Goal: Task Accomplishment & Management: Complete application form

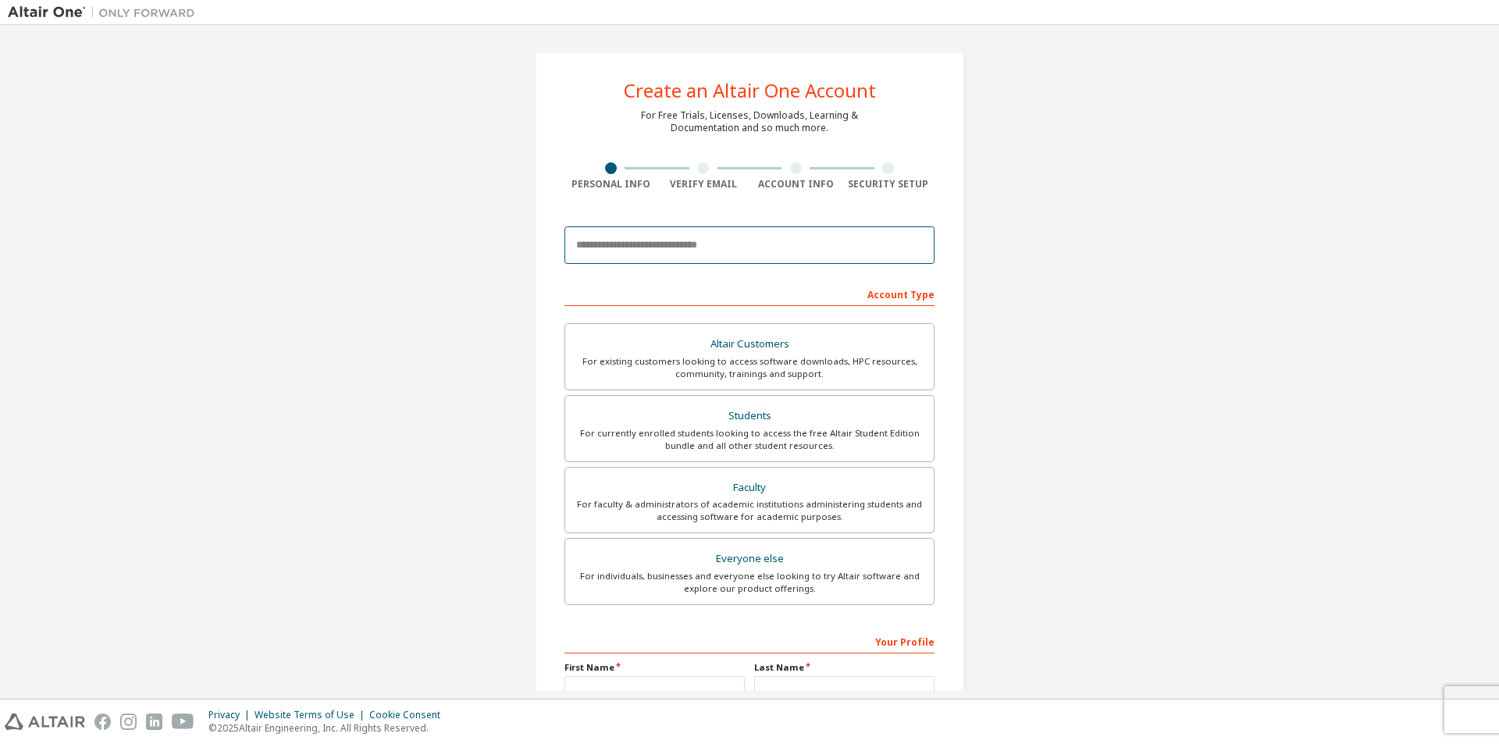
drag, startPoint x: 708, startPoint y: 262, endPoint x: 711, endPoint y: 252, distance: 9.7
click at [708, 260] on input "email" at bounding box center [750, 244] width 370 height 37
click at [711, 252] on input "email" at bounding box center [750, 244] width 370 height 37
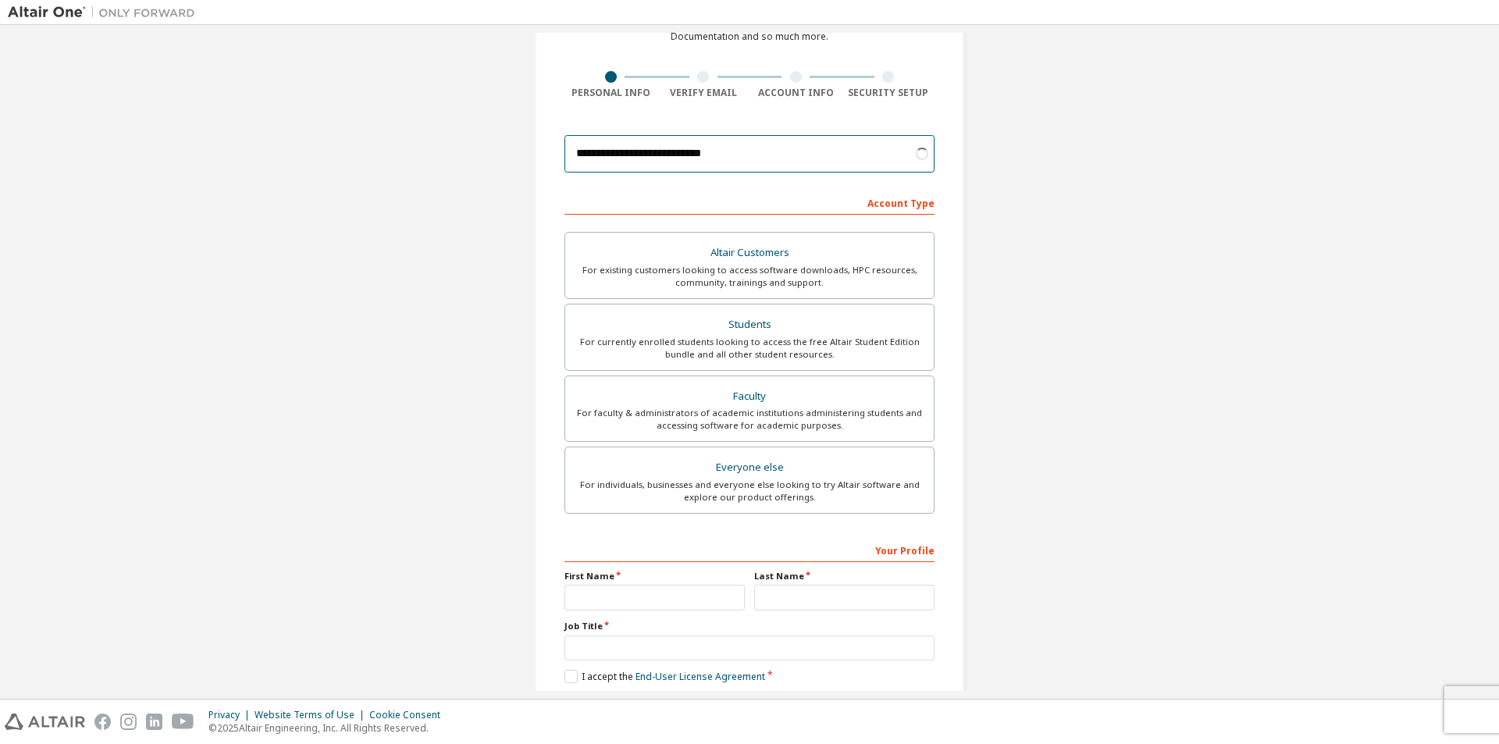
scroll to position [91, 0]
type input "**********"
drag, startPoint x: 684, startPoint y: 592, endPoint x: 682, endPoint y: 600, distance: 8.9
click at [682, 600] on input "text" at bounding box center [655, 599] width 180 height 26
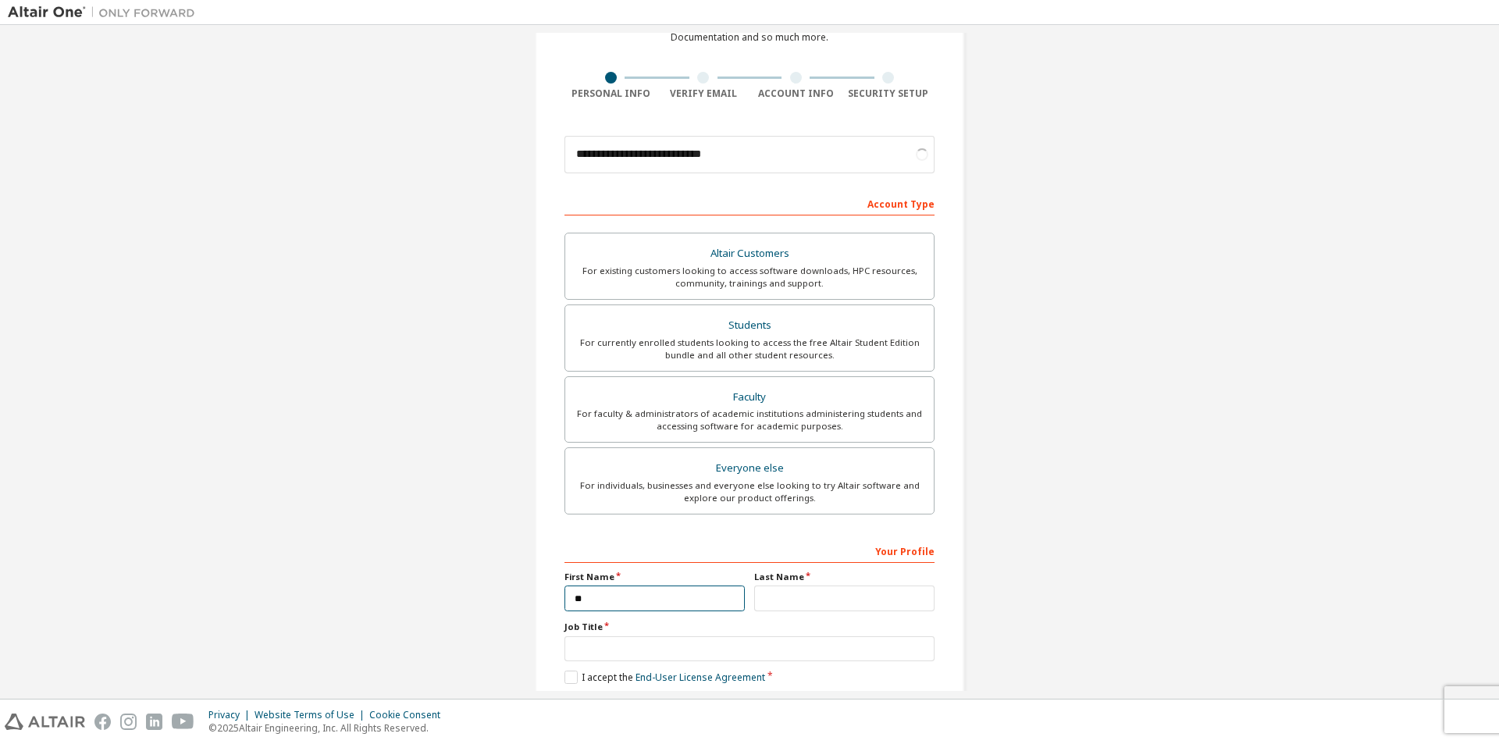
type input "*"
type input "*******"
type input "*****"
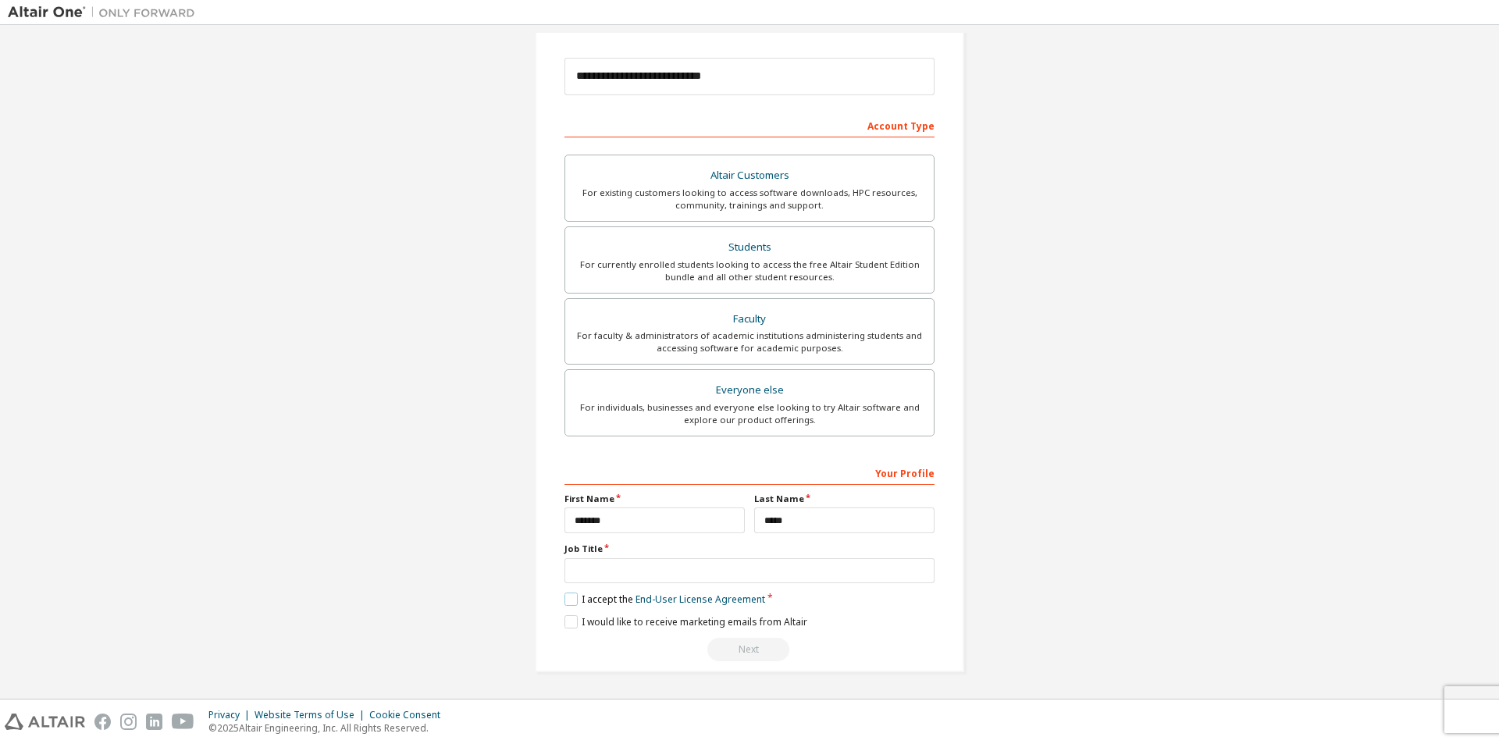
click at [602, 604] on label "I accept the End-User License Agreement" at bounding box center [665, 599] width 201 height 13
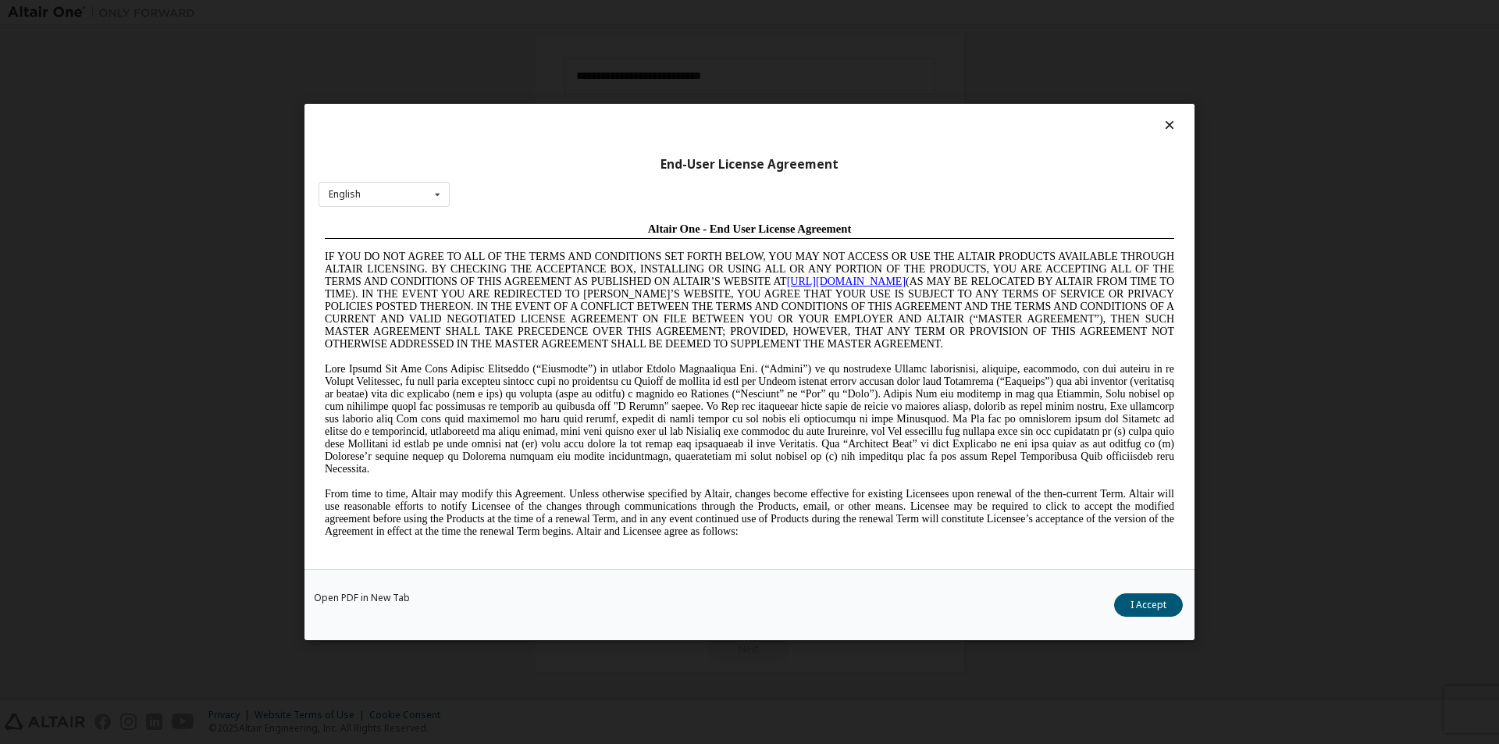
scroll to position [0, 0]
click at [629, 565] on div "End-User License Agreement English English Chinese French German Japanese Korea…" at bounding box center [750, 336] width 890 height 465
drag, startPoint x: 1129, startPoint y: 601, endPoint x: 1102, endPoint y: 596, distance: 27.1
click at [1129, 601] on button "I Accept" at bounding box center [1148, 604] width 69 height 23
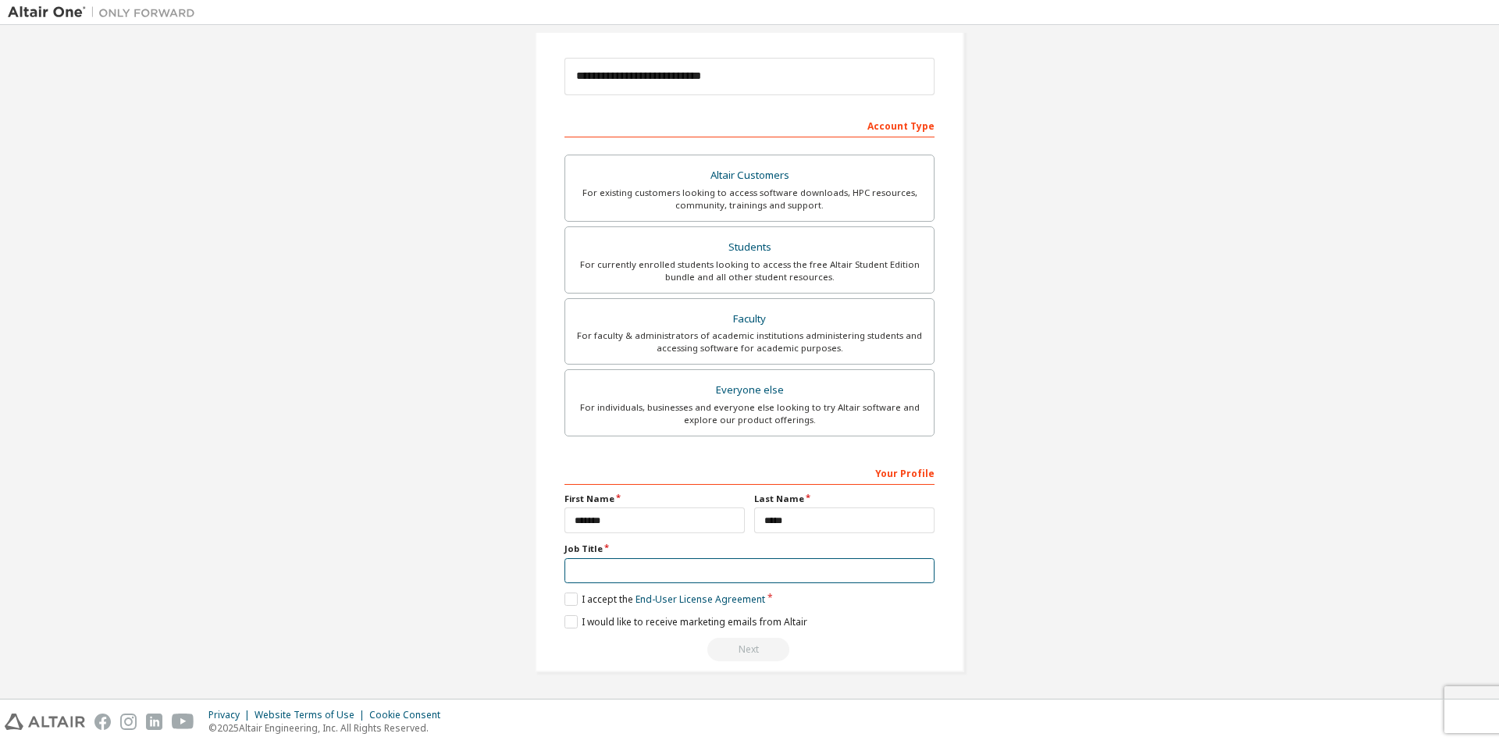
click at [697, 568] on input "text" at bounding box center [750, 571] width 370 height 26
type input "*******"
drag, startPoint x: 609, startPoint y: 629, endPoint x: 615, endPoint y: 622, distance: 8.8
click at [609, 628] on label "I would like to receive marketing emails from Altair" at bounding box center [686, 621] width 243 height 13
click at [636, 602] on link "End-User License Agreement" at bounding box center [701, 599] width 130 height 13
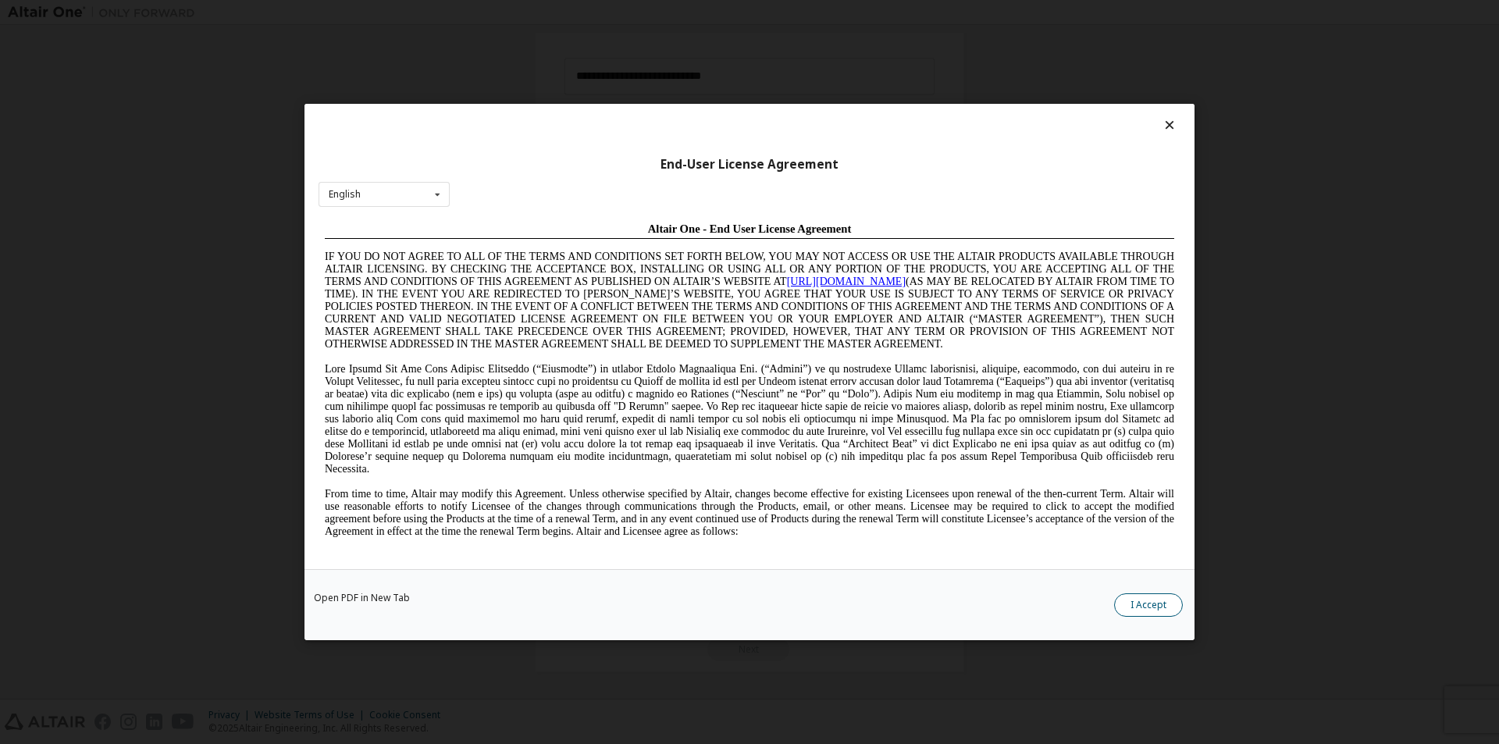
click at [1156, 611] on button "I Accept" at bounding box center [1148, 604] width 69 height 23
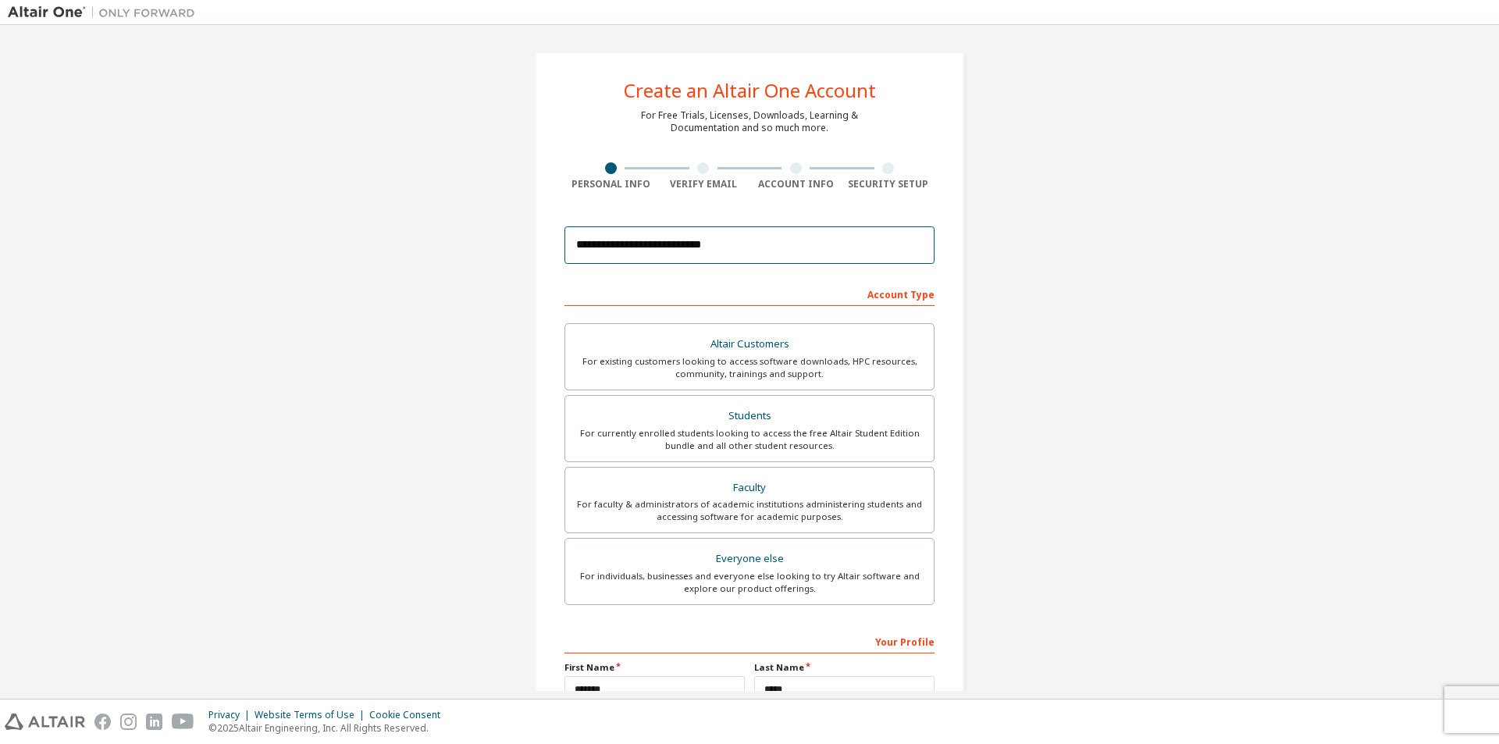
click at [746, 248] on input "**********" at bounding box center [750, 244] width 370 height 37
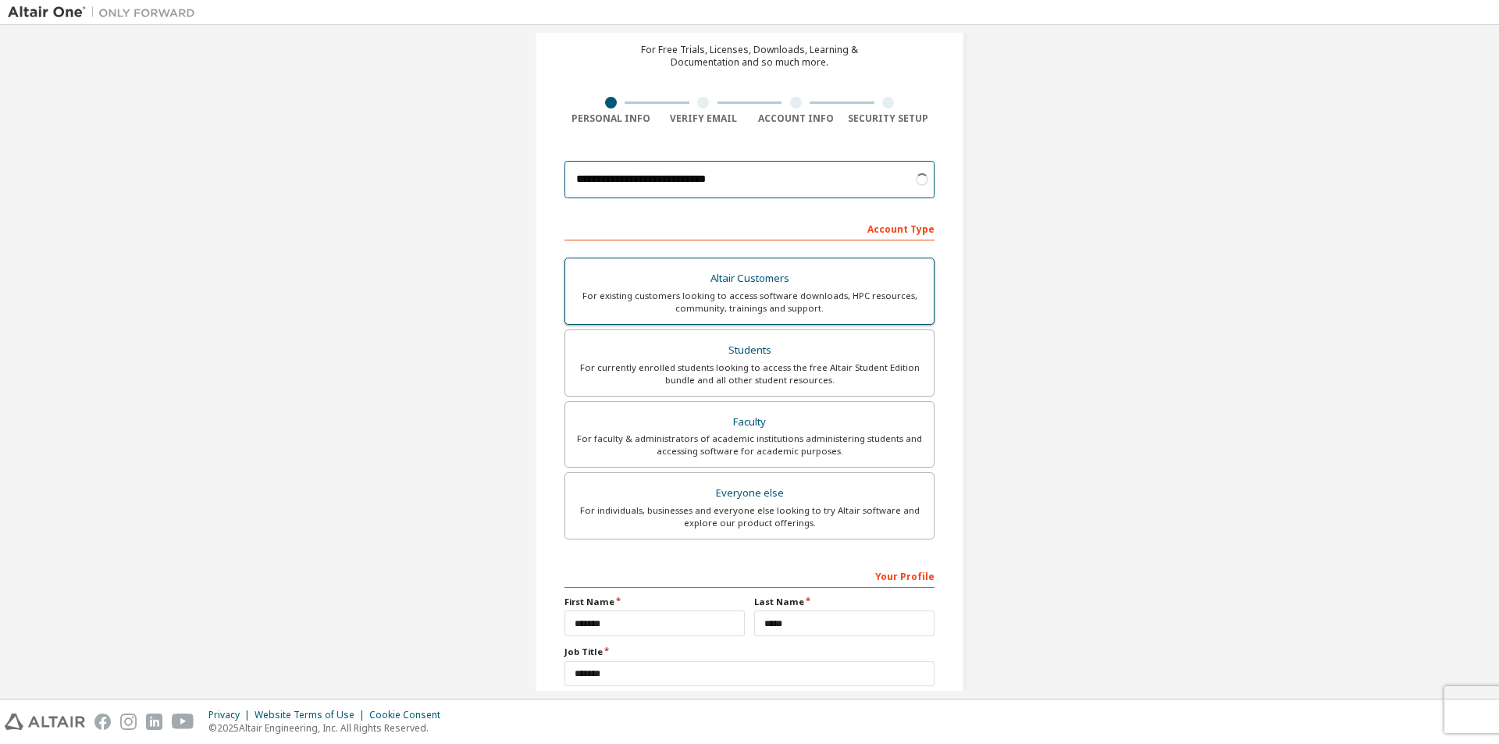
scroll to position [78, 0]
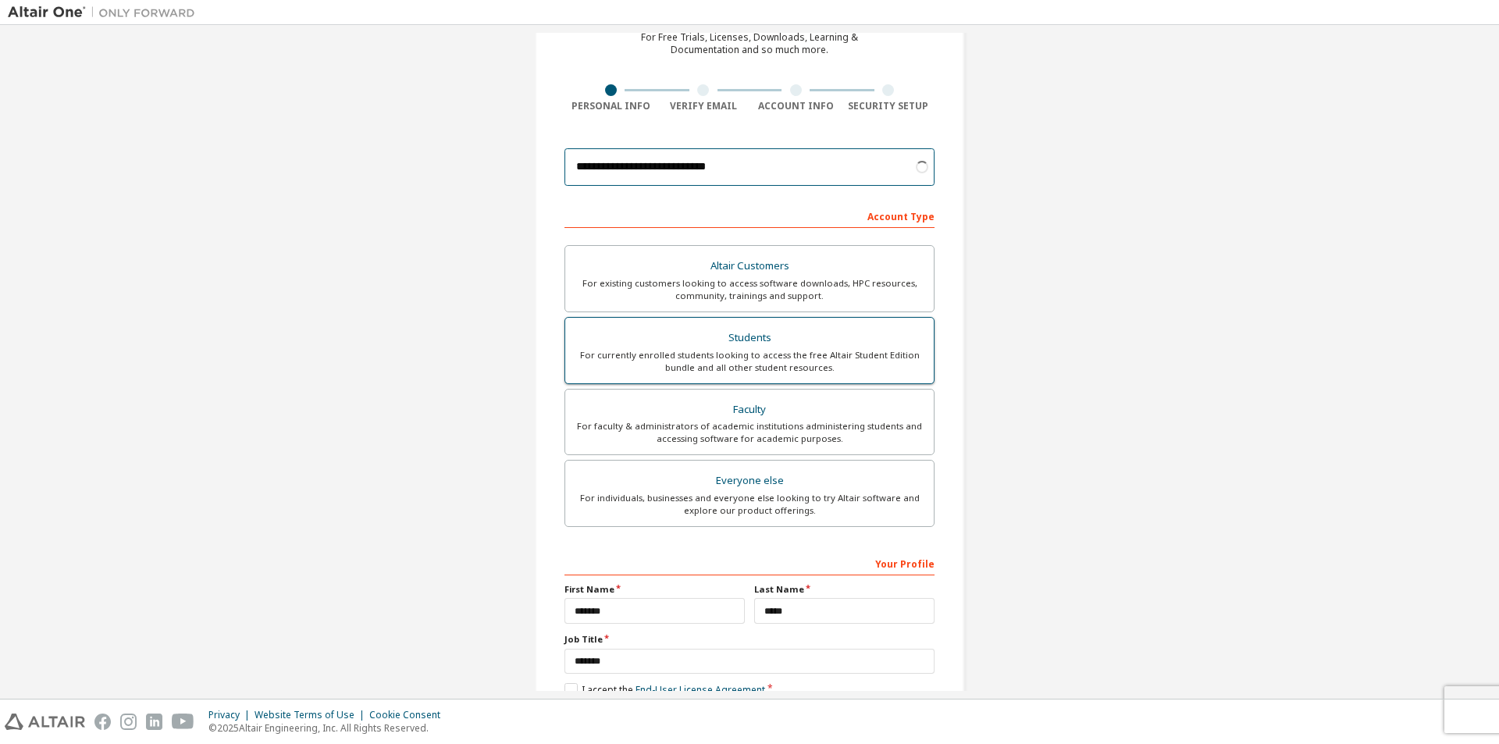
type input "**********"
click at [799, 325] on label "Students For currently enrolled students looking to access the free Altair Stud…" at bounding box center [750, 350] width 370 height 67
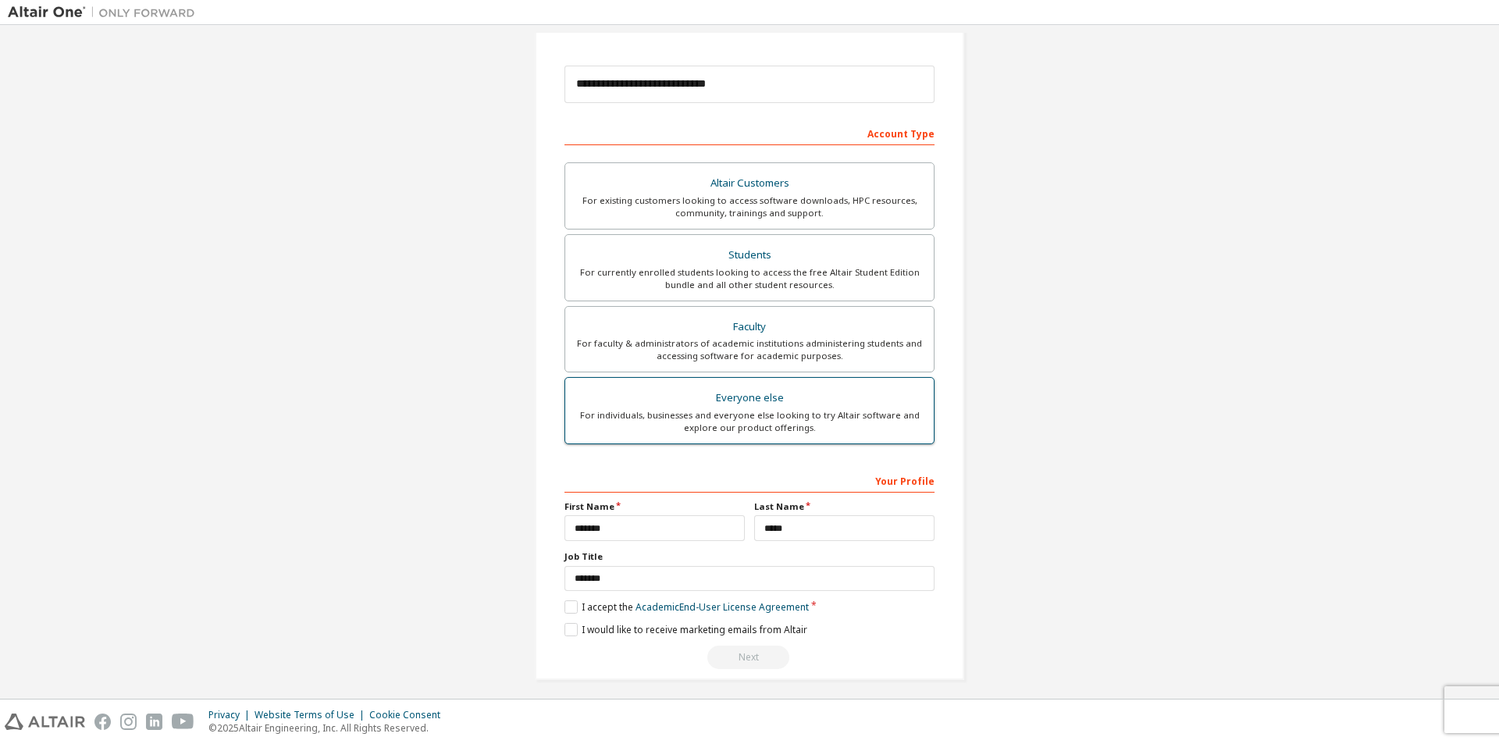
scroll to position [169, 0]
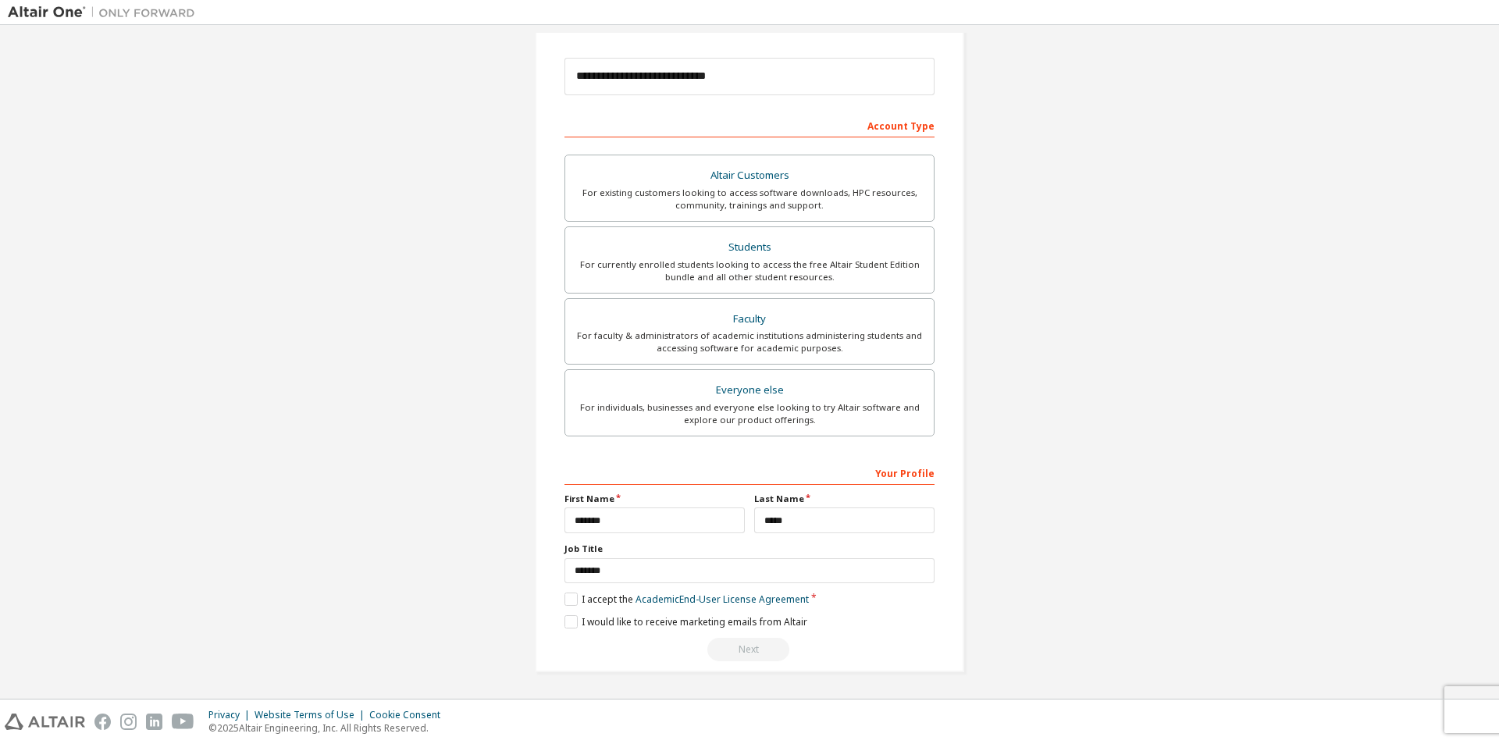
click at [744, 647] on div "Next" at bounding box center [750, 649] width 370 height 23
click at [600, 597] on label "I accept the Academic End-User License Agreement" at bounding box center [687, 599] width 244 height 13
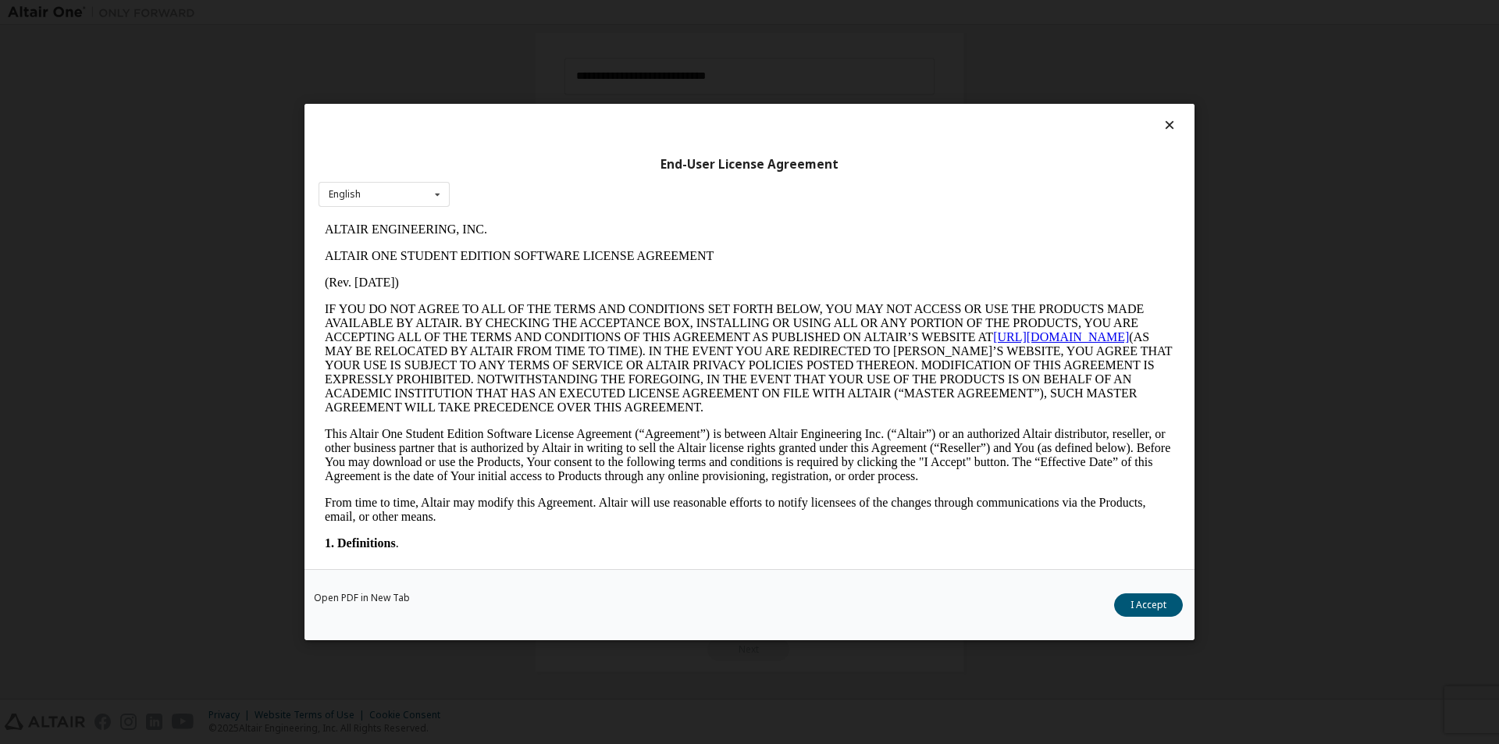
scroll to position [0, 0]
click at [1152, 596] on button "I Accept" at bounding box center [1148, 604] width 69 height 23
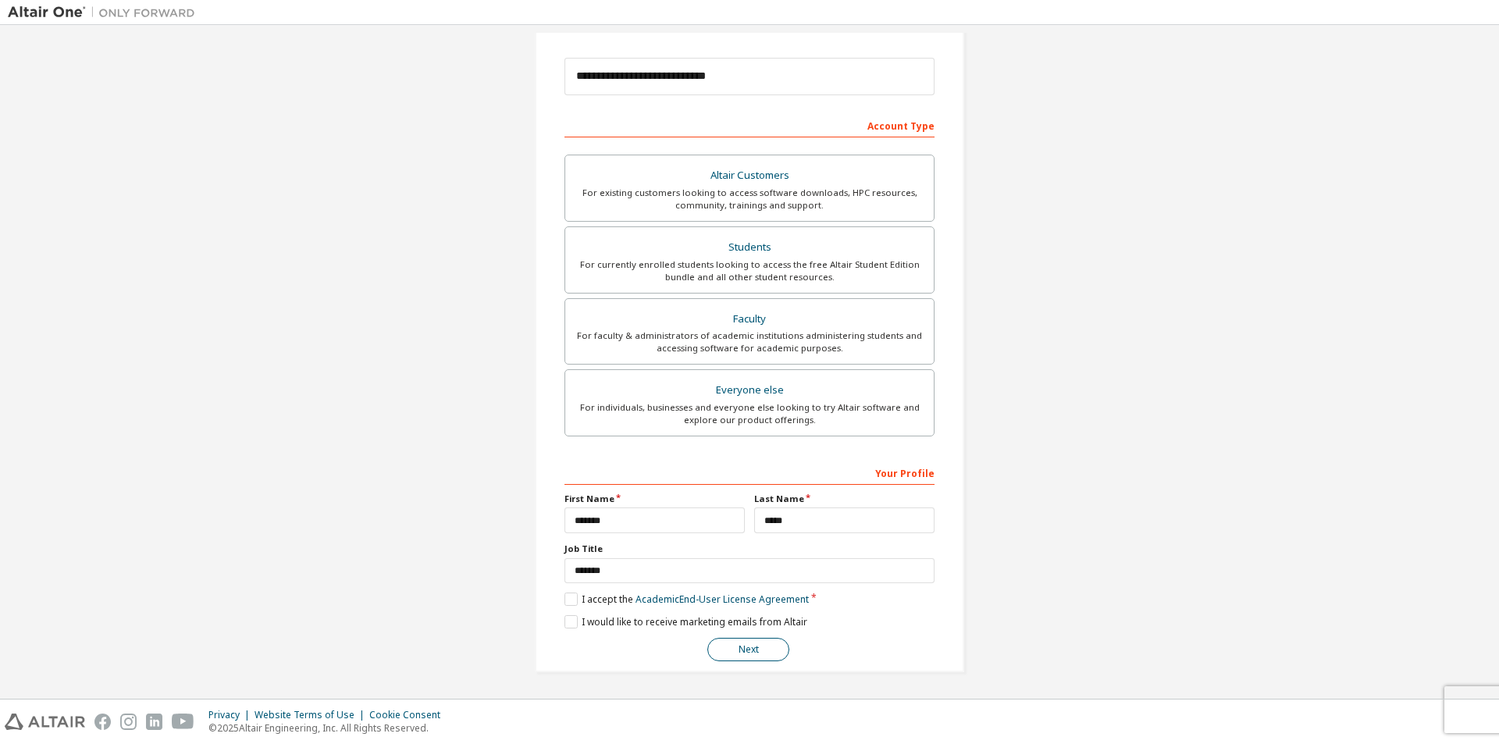
click at [740, 650] on button "Next" at bounding box center [748, 649] width 82 height 23
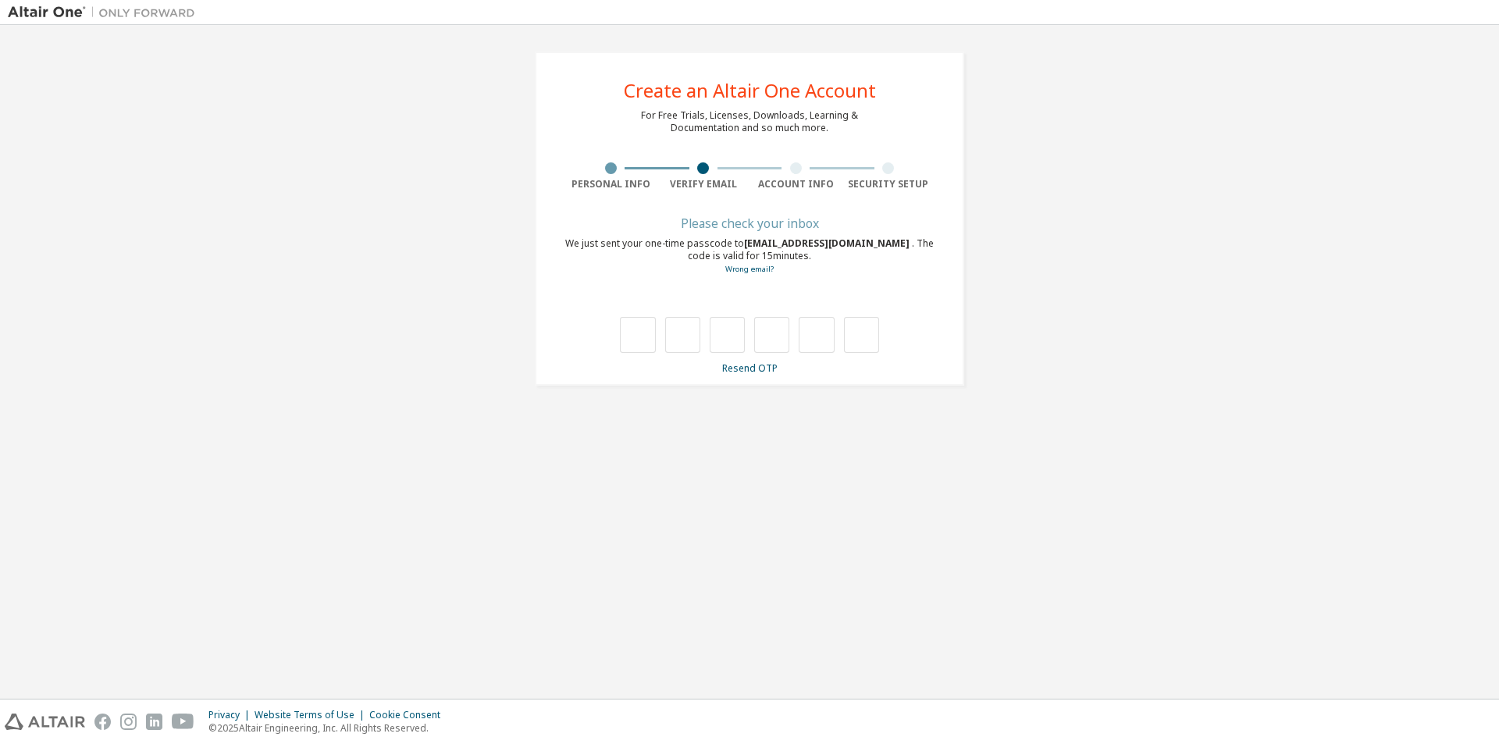
type input "*"
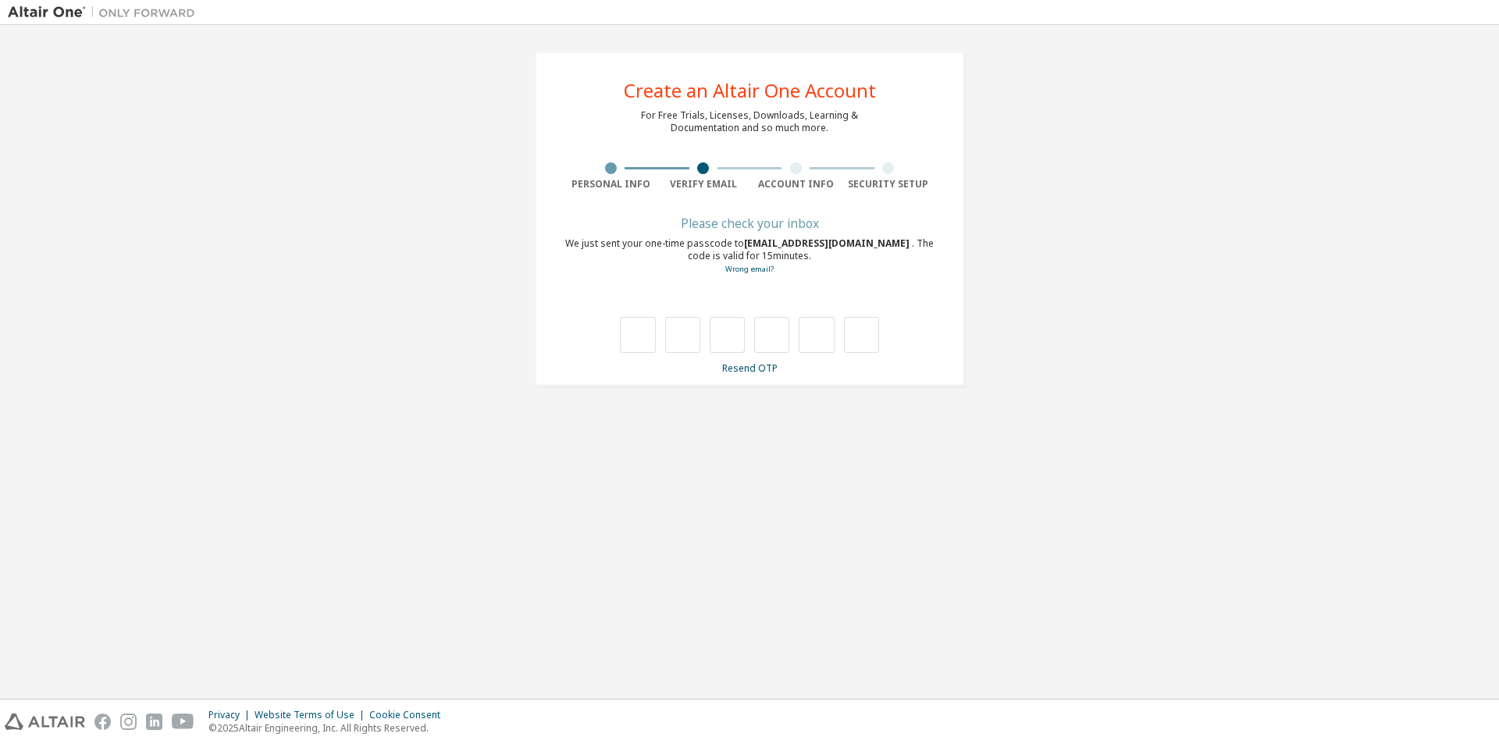
type input "*"
